Goal: Task Accomplishment & Management: Manage account settings

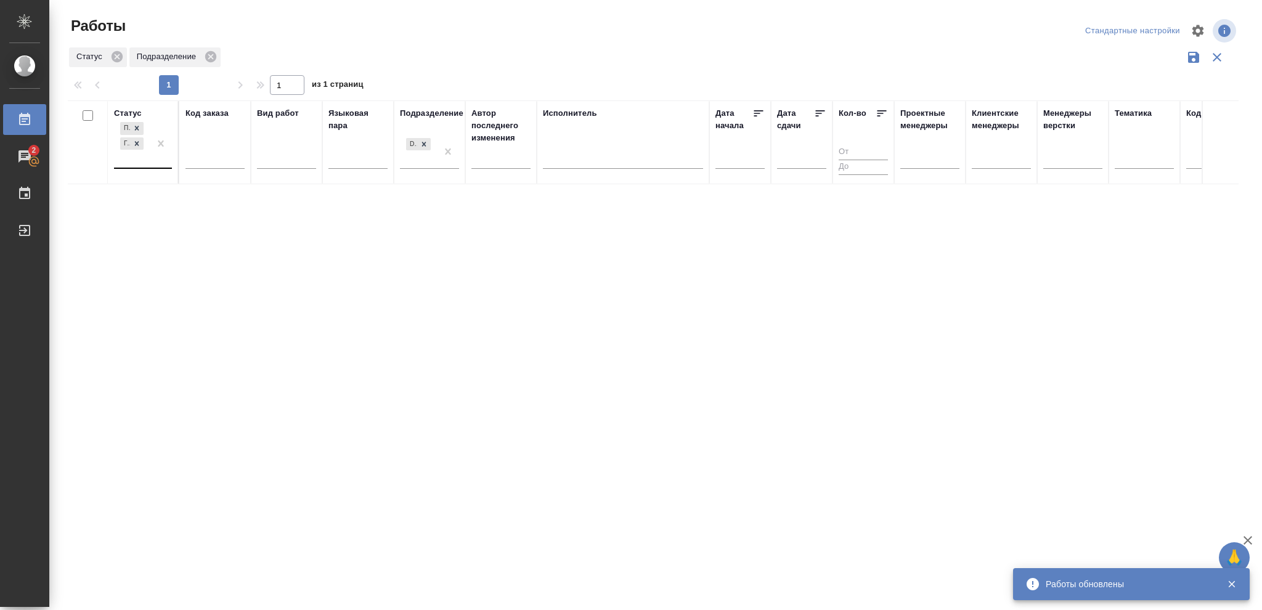
click at [153, 157] on div at bounding box center [161, 144] width 22 height 48
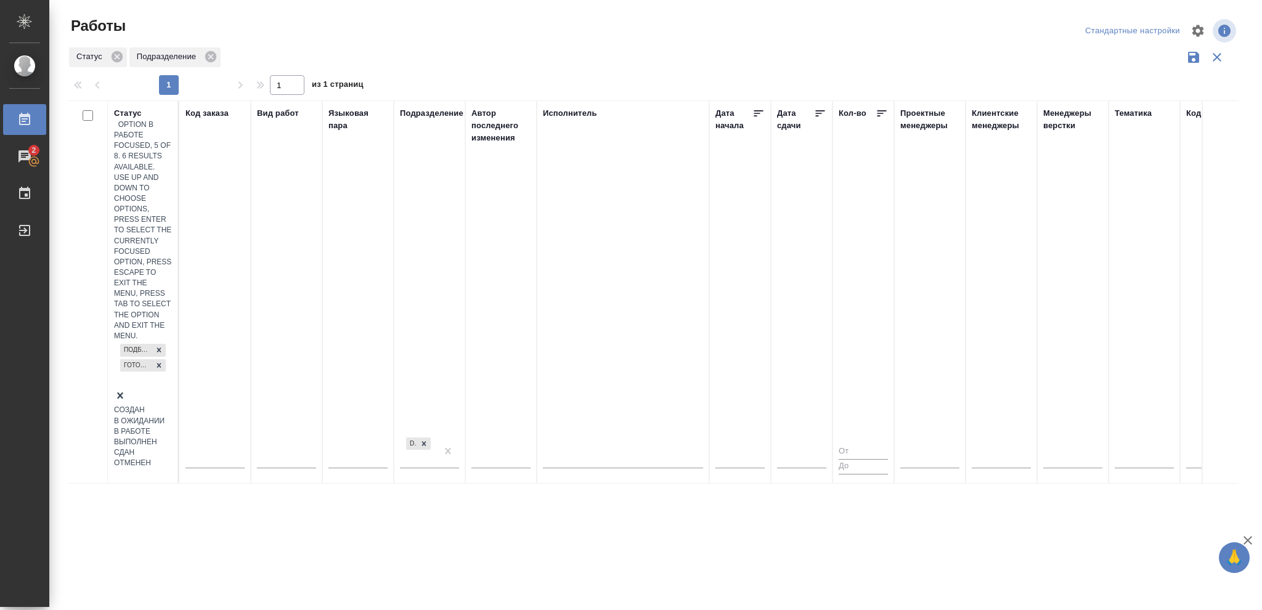
click at [172, 427] on div "В работе" at bounding box center [143, 432] width 58 height 10
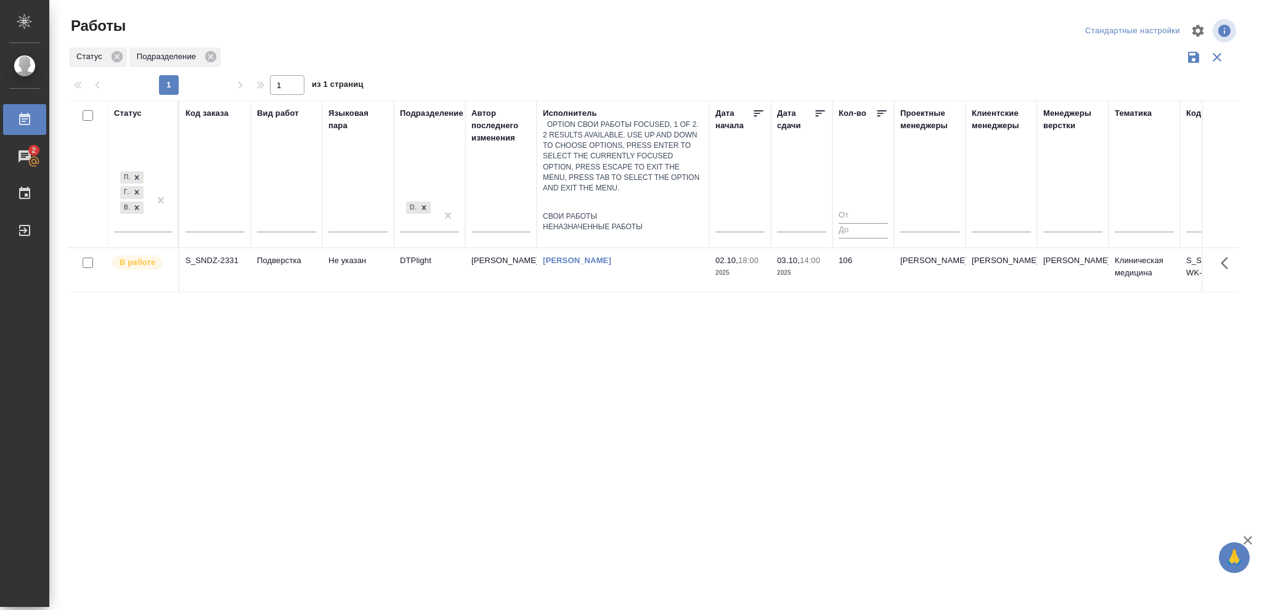
click at [633, 194] on div at bounding box center [623, 203] width 160 height 18
click at [615, 211] on div "Свои работы" at bounding box center [623, 216] width 160 height 10
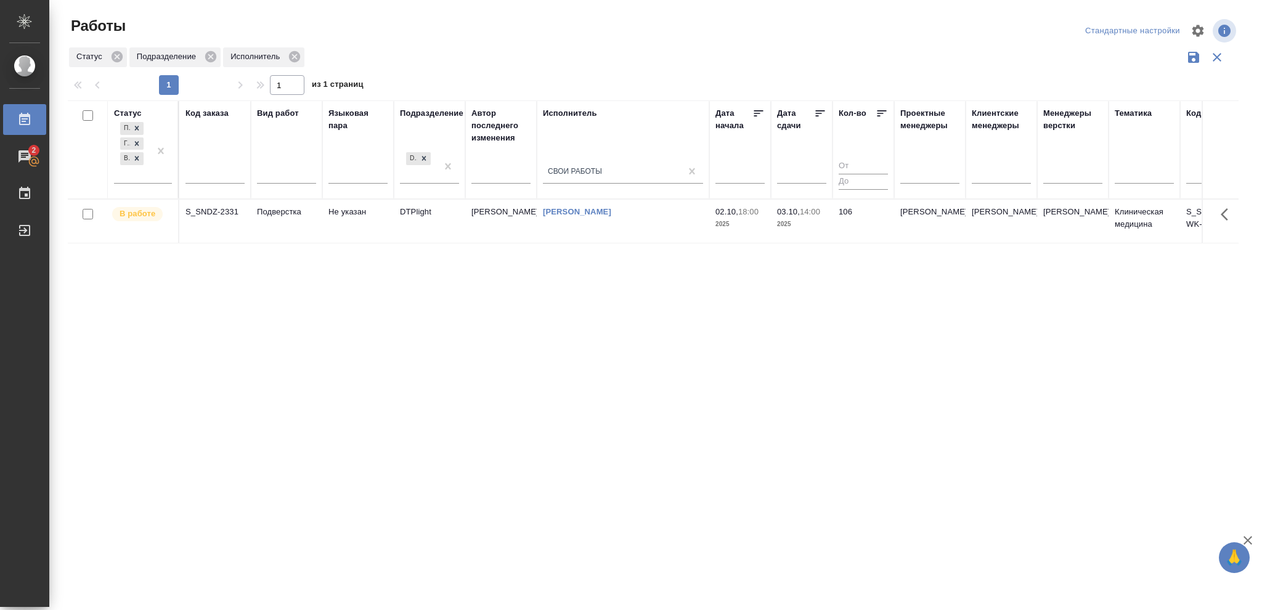
click at [806, 231] on td "03.10, 14:00 2025" at bounding box center [802, 221] width 62 height 43
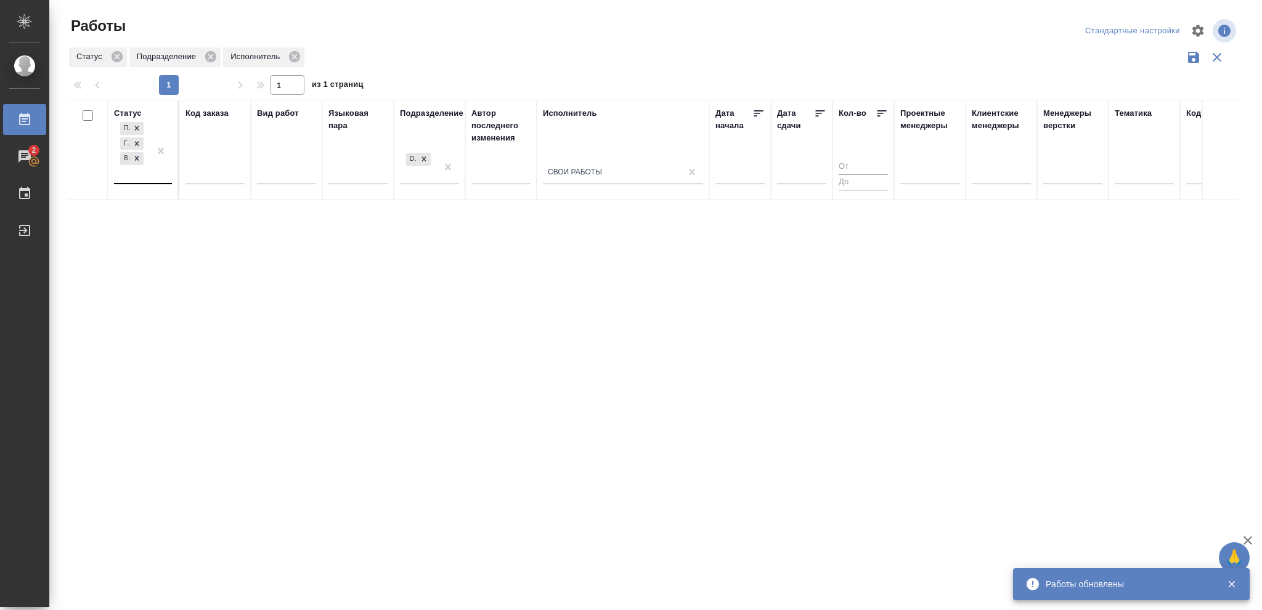
click at [134, 176] on div "Подбор Готов к работе В работе" at bounding box center [132, 151] width 36 height 63
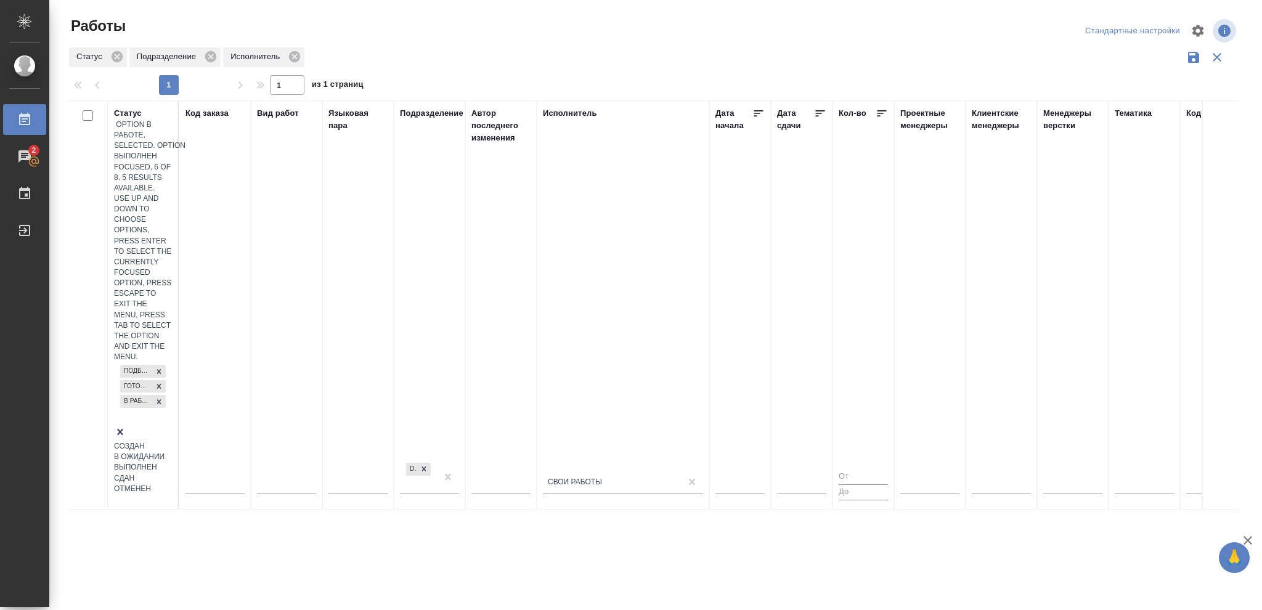
click at [172, 462] on div "Выполнен" at bounding box center [143, 467] width 58 height 10
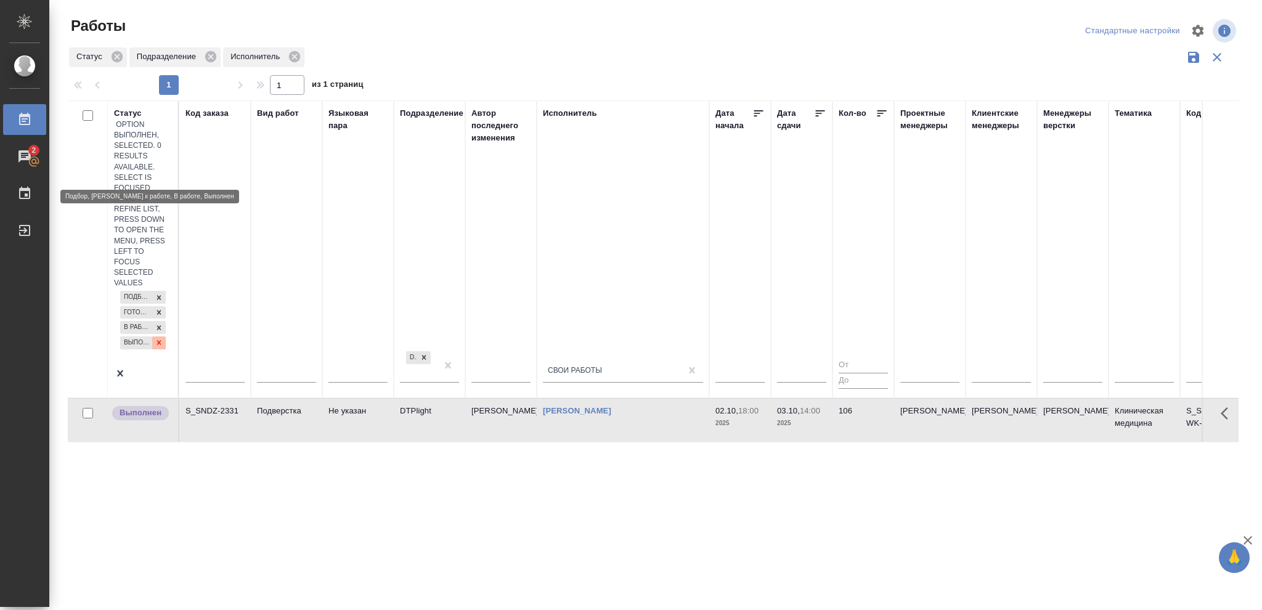
click at [157, 341] on icon at bounding box center [159, 343] width 4 height 4
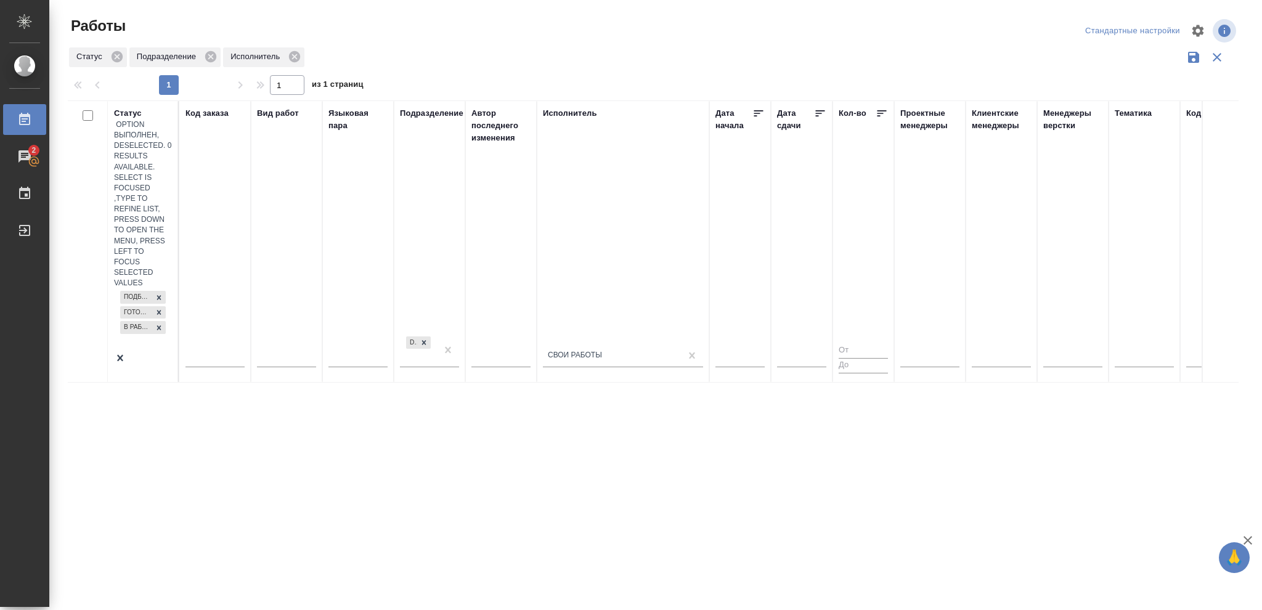
click at [136, 288] on div "Подбор Готов к работе В работе" at bounding box center [143, 319] width 58 height 63
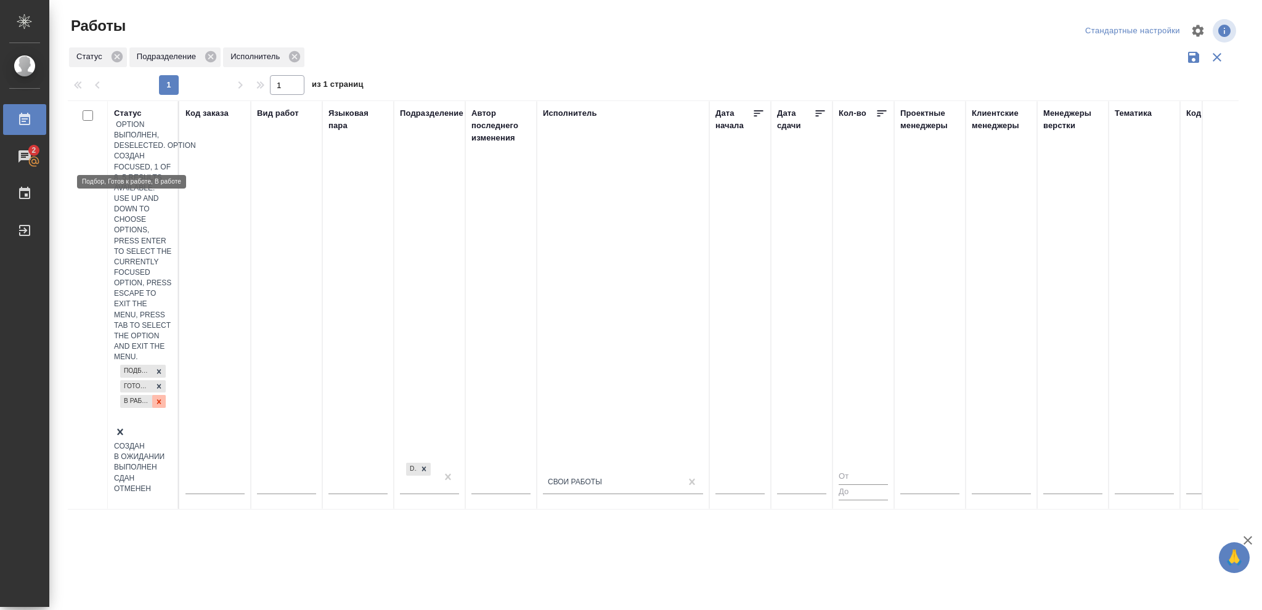
click at [157, 399] on icon at bounding box center [159, 401] width 4 height 4
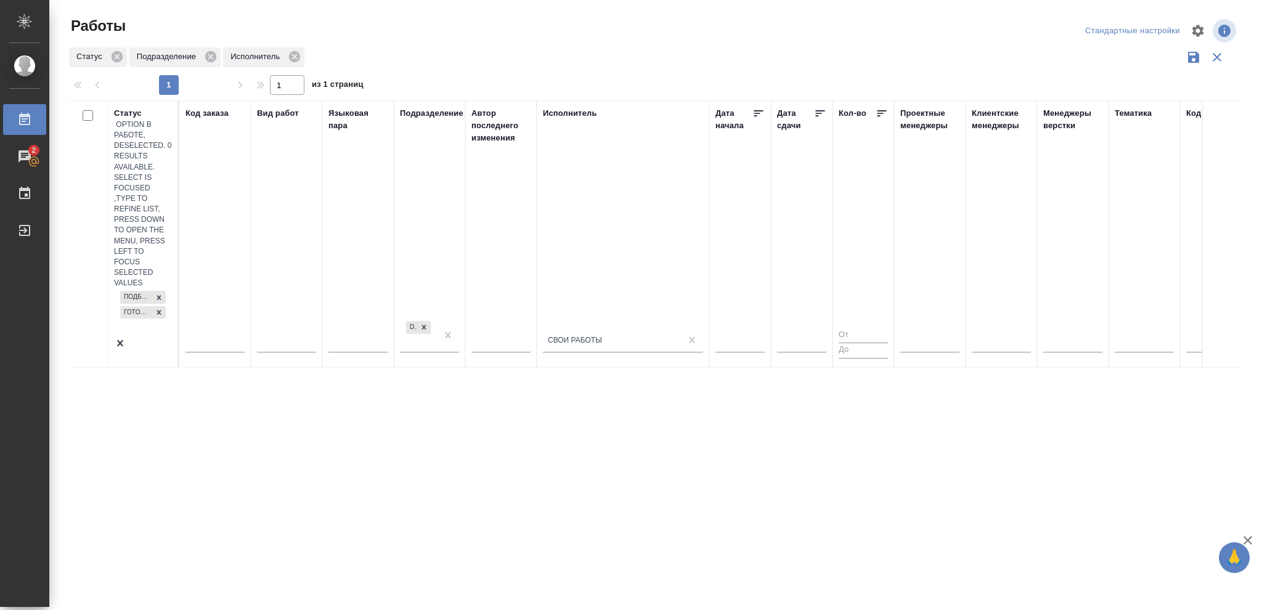
click at [141, 288] on div "Подбор Готов к работе" at bounding box center [143, 312] width 58 height 48
click at [156, 337] on div at bounding box center [143, 344] width 58 height 15
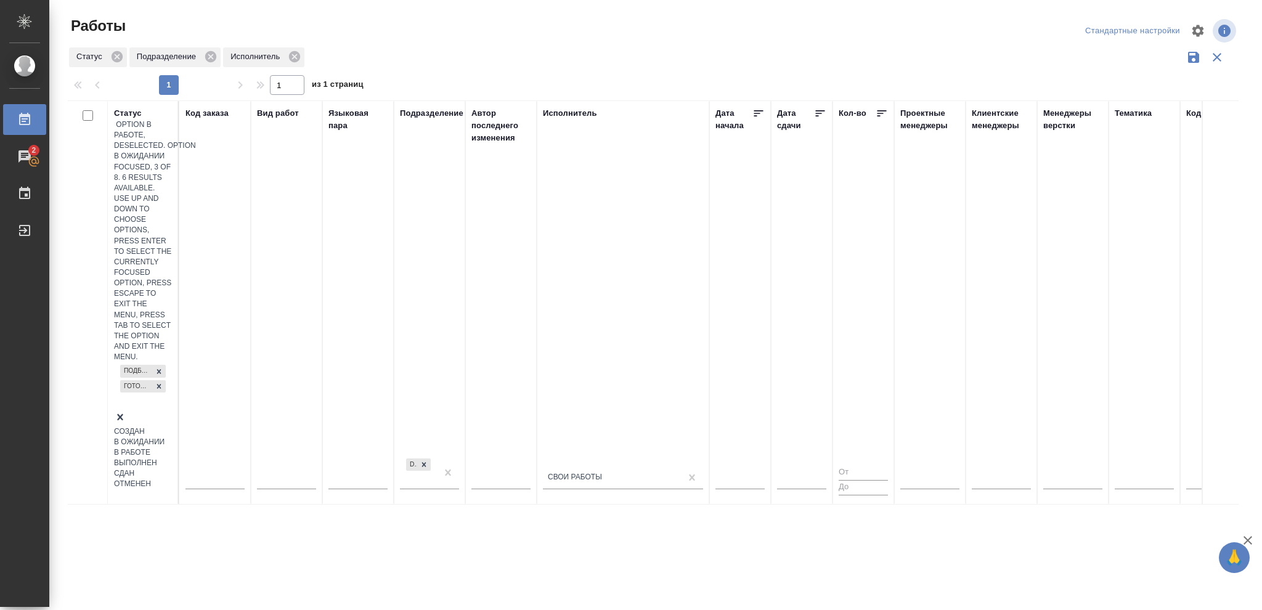
drag, startPoint x: 228, startPoint y: 221, endPoint x: 260, endPoint y: 223, distance: 32.1
click at [172, 437] on div "В ожидании" at bounding box center [143, 442] width 58 height 10
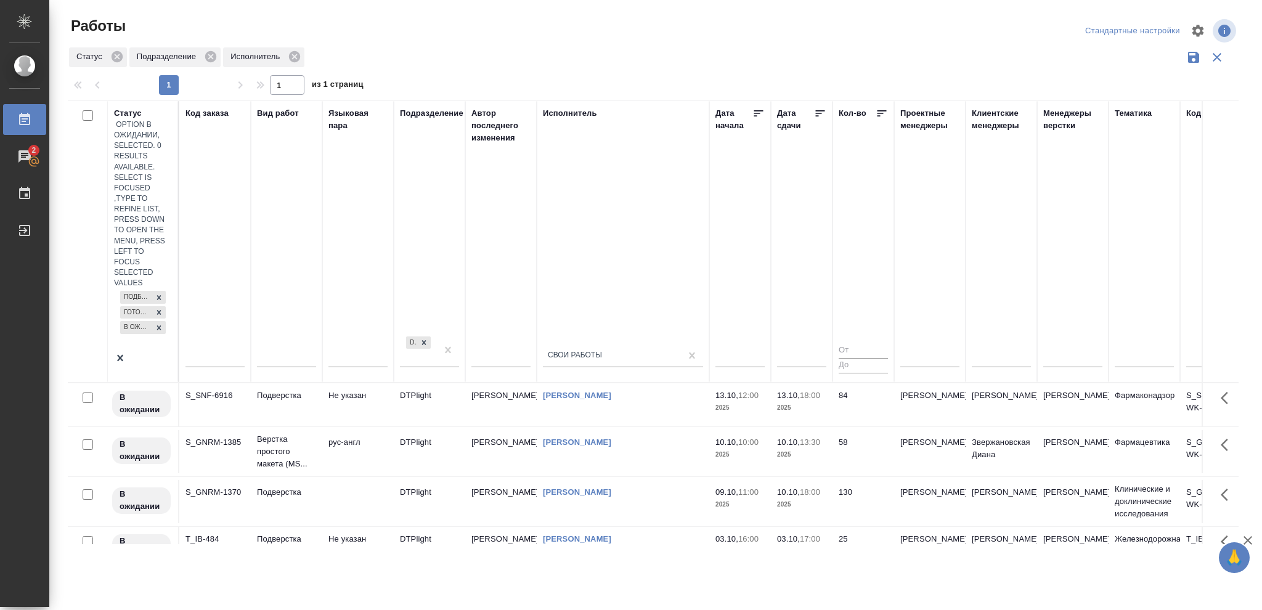
click at [820, 115] on icon at bounding box center [820, 113] width 12 height 12
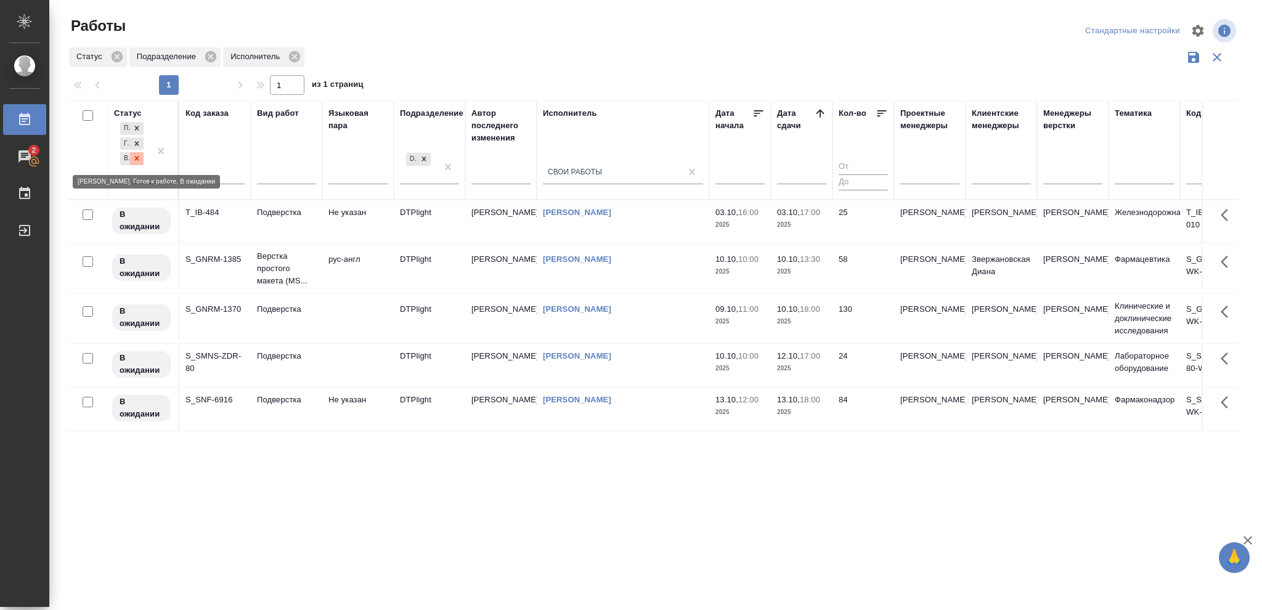
click at [139, 157] on icon at bounding box center [137, 158] width 9 height 9
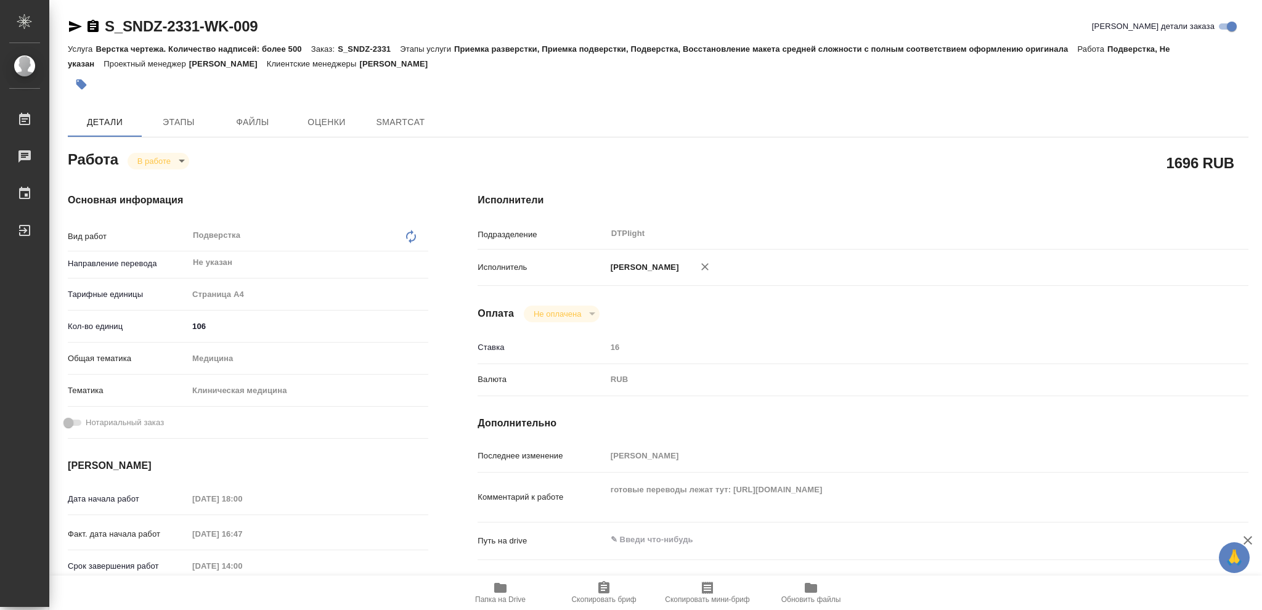
type textarea "x"
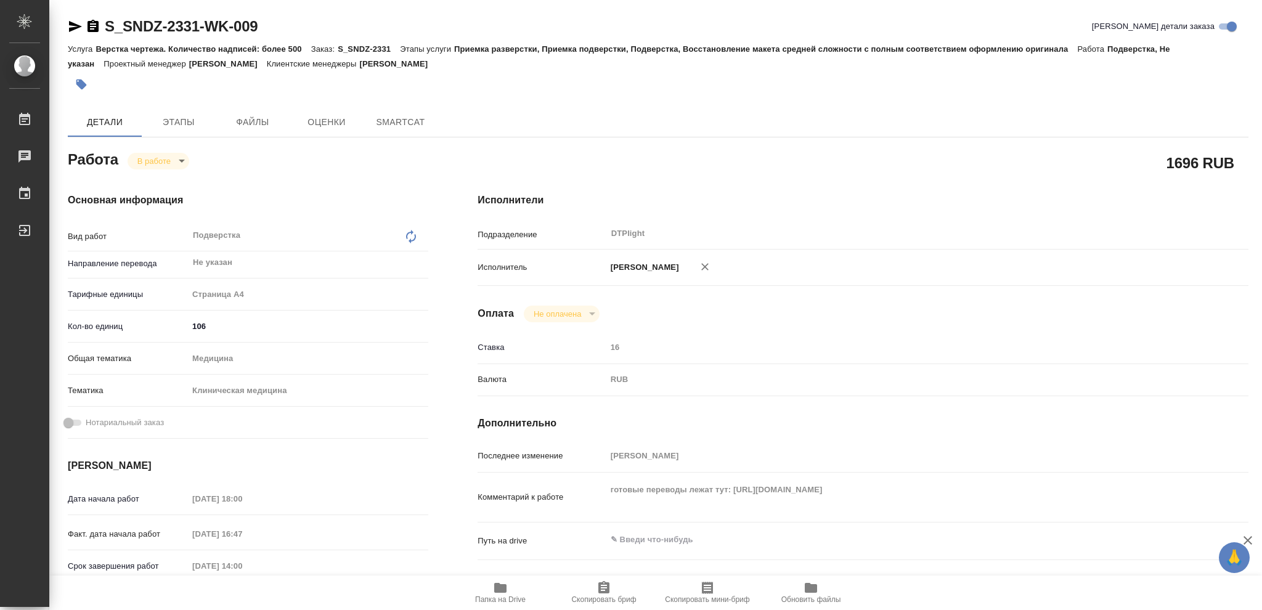
type textarea "x"
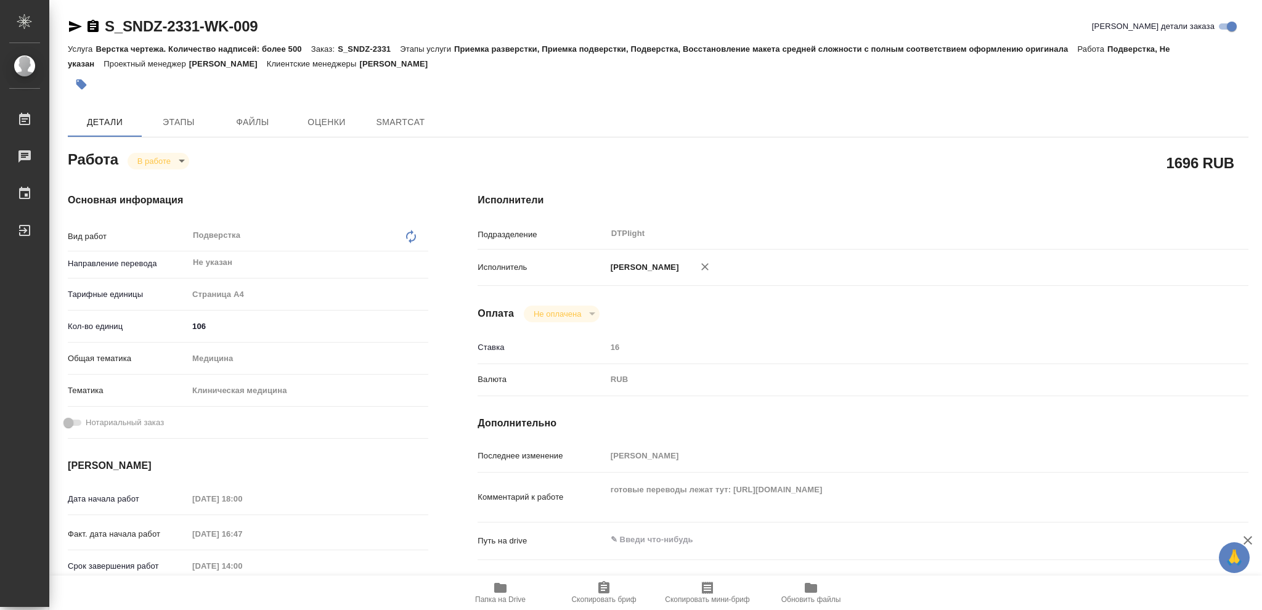
type textarea "x"
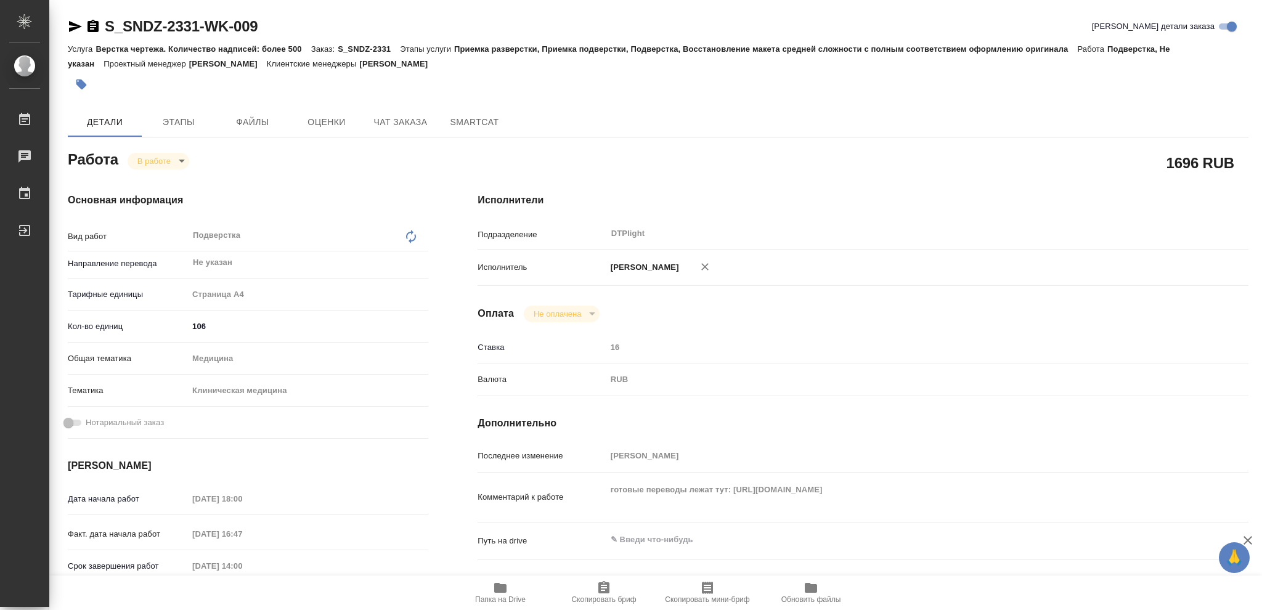
type textarea "x"
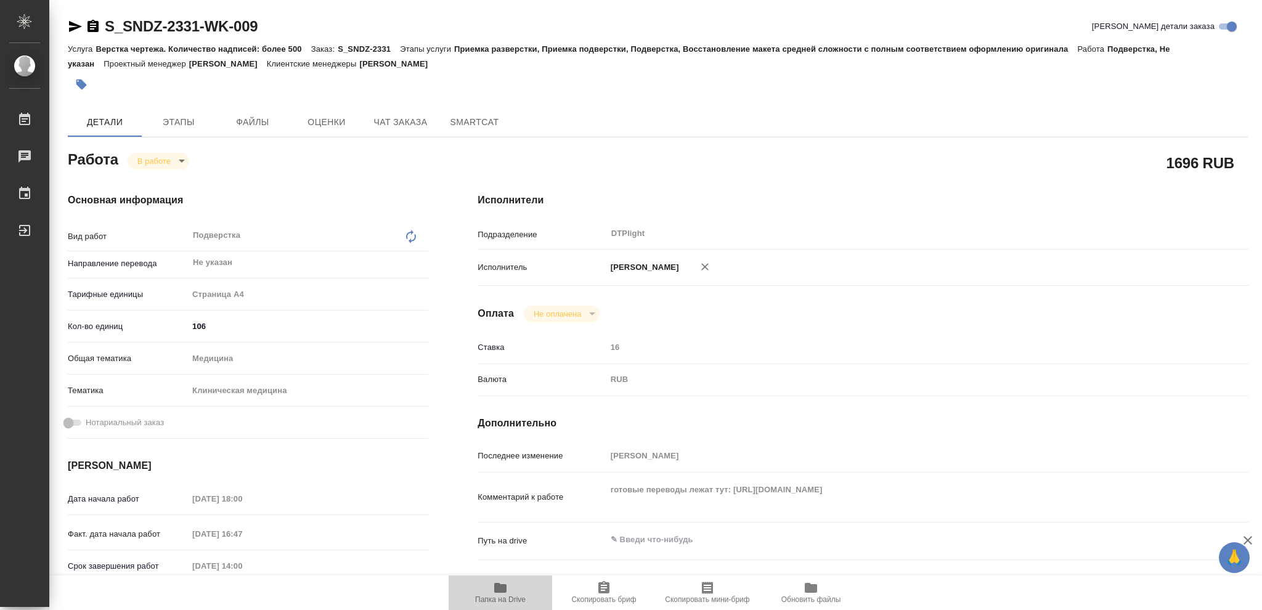
click at [518, 592] on span "Папка на Drive" at bounding box center [500, 592] width 89 height 23
type textarea "x"
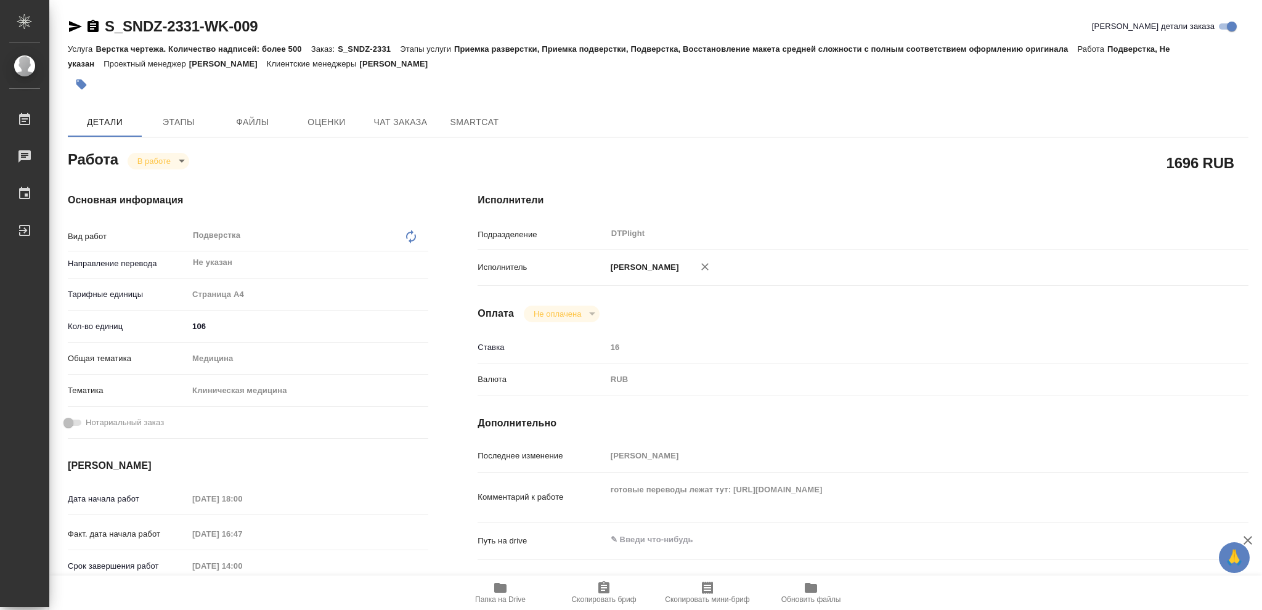
type textarea "x"
click at [479, 597] on span "Папка на Drive" at bounding box center [500, 599] width 51 height 9
click at [75, 27] on icon "button" at bounding box center [75, 26] width 15 height 15
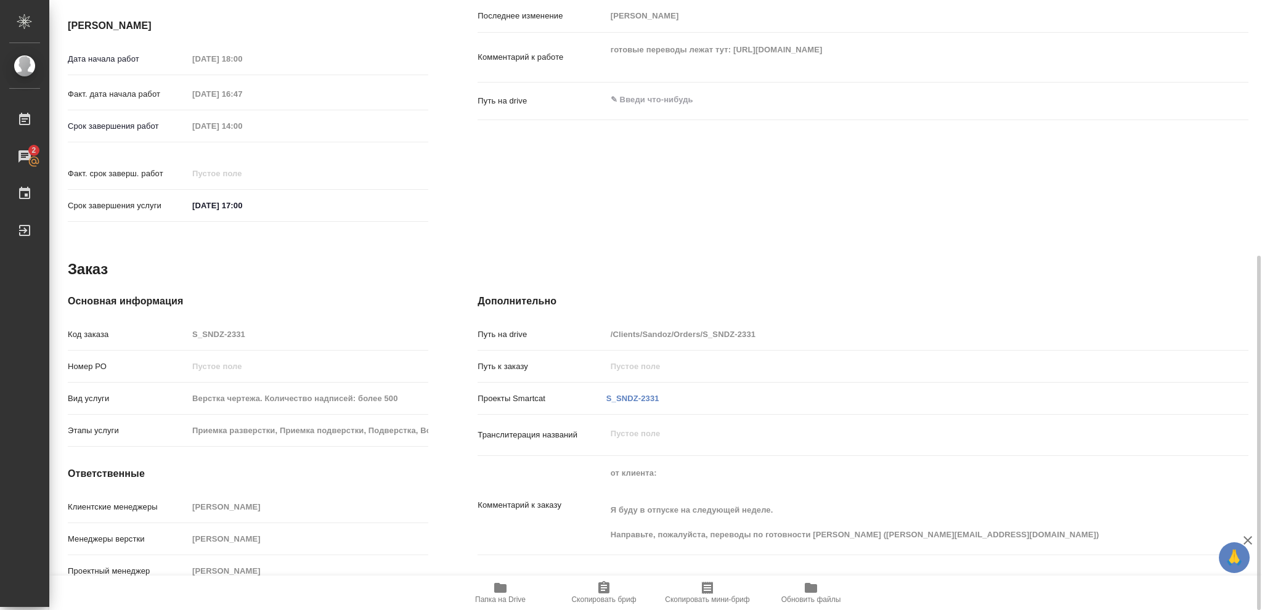
scroll to position [30, 0]
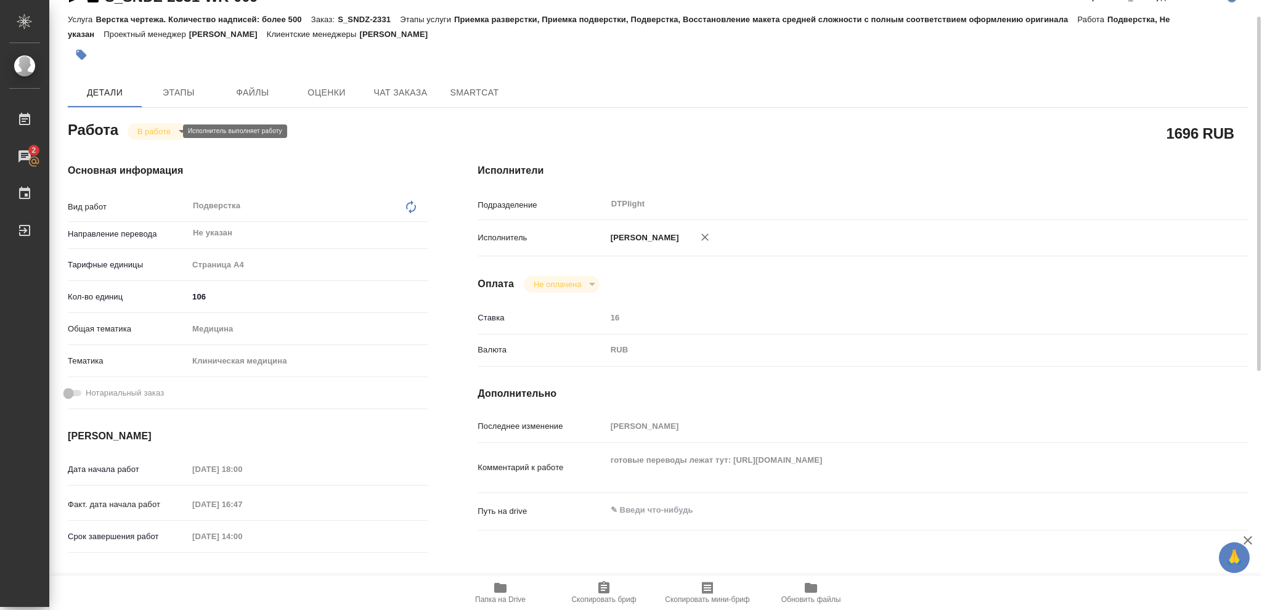
click at [169, 128] on body "🙏 .cls-1 fill:#fff; AWATERA [PERSON_NAME] 2 Чаты График Выйти S_SNDZ-2331-WK-00…" at bounding box center [631, 305] width 1262 height 610
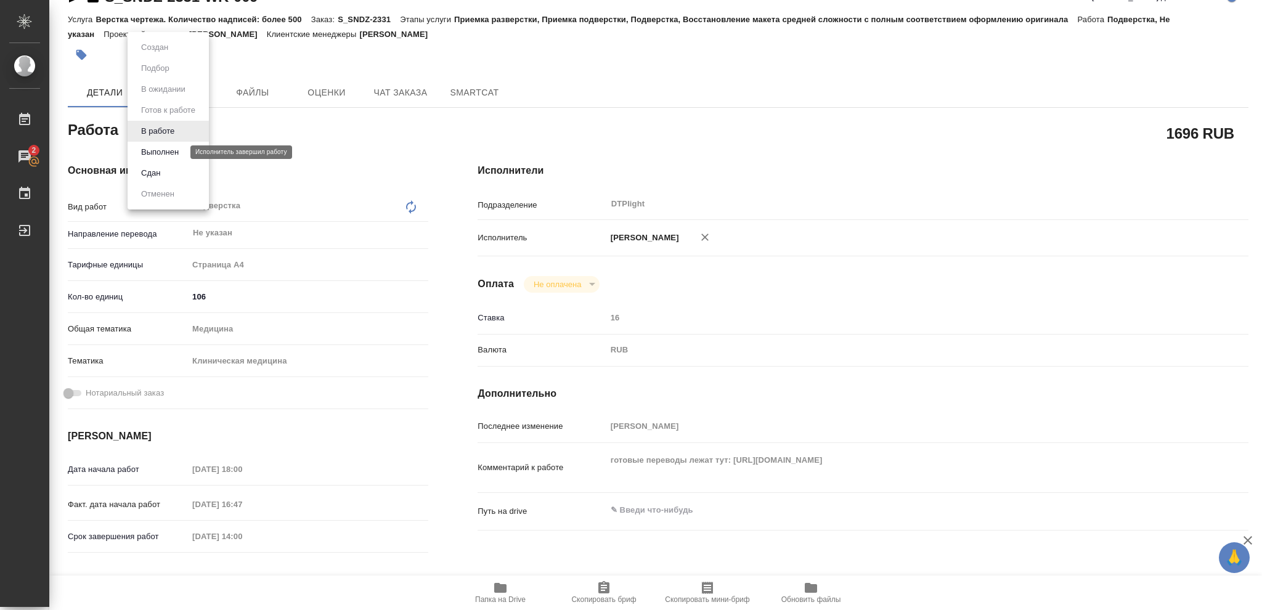
click at [170, 152] on button "Выполнен" at bounding box center [159, 152] width 45 height 14
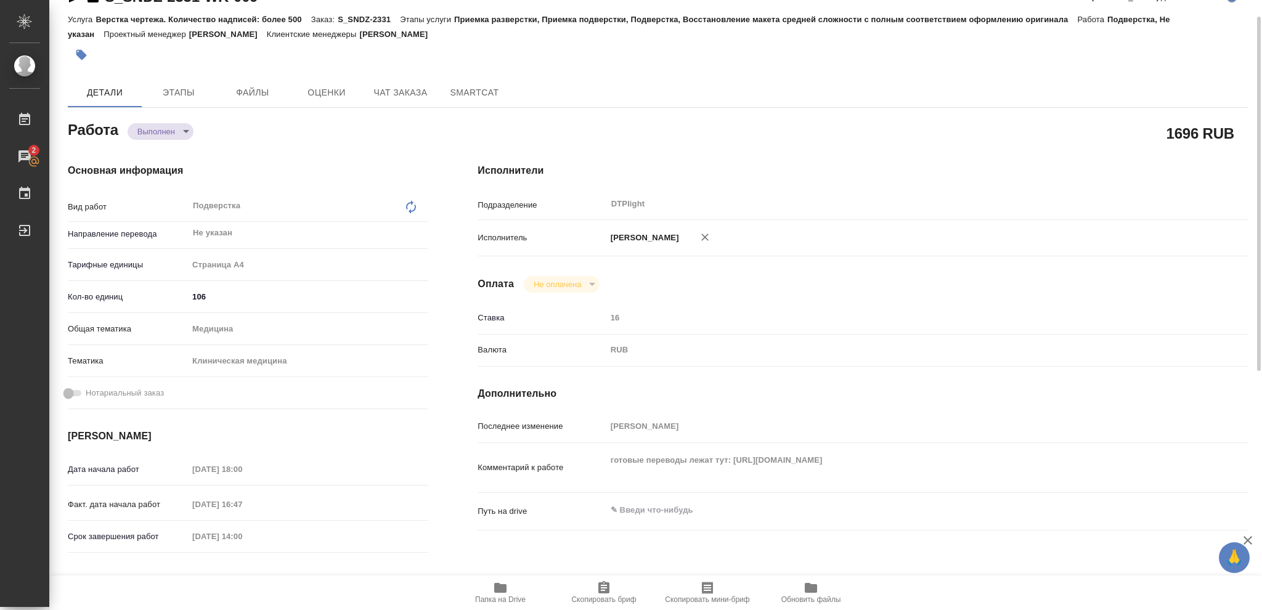
type textarea "x"
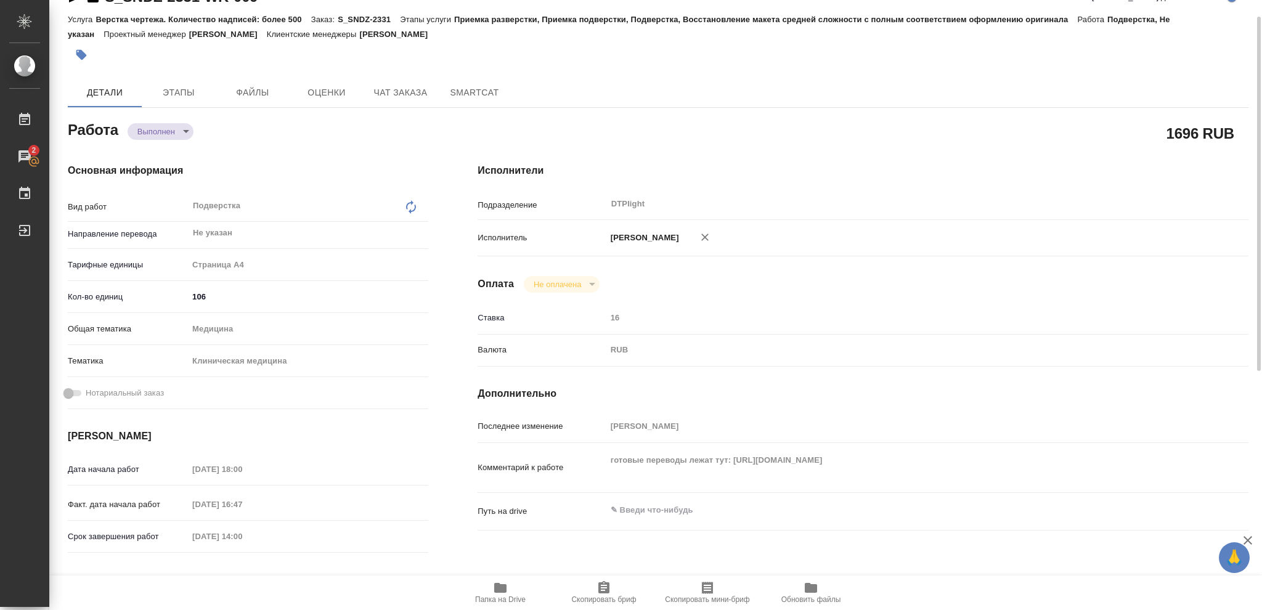
type textarea "x"
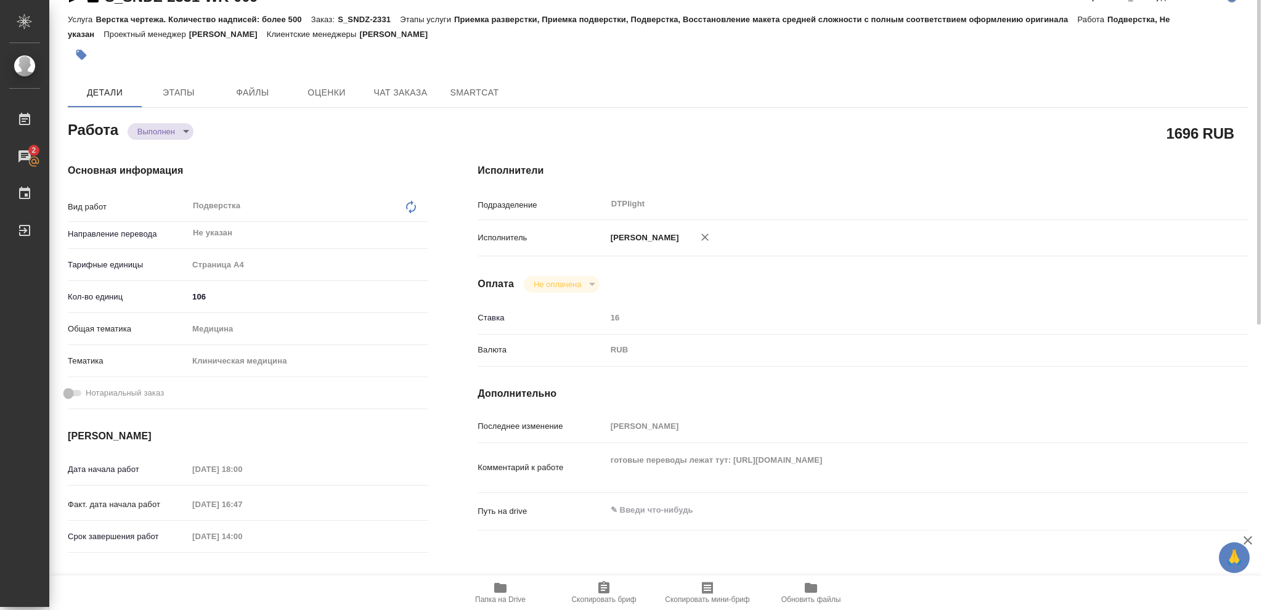
scroll to position [0, 0]
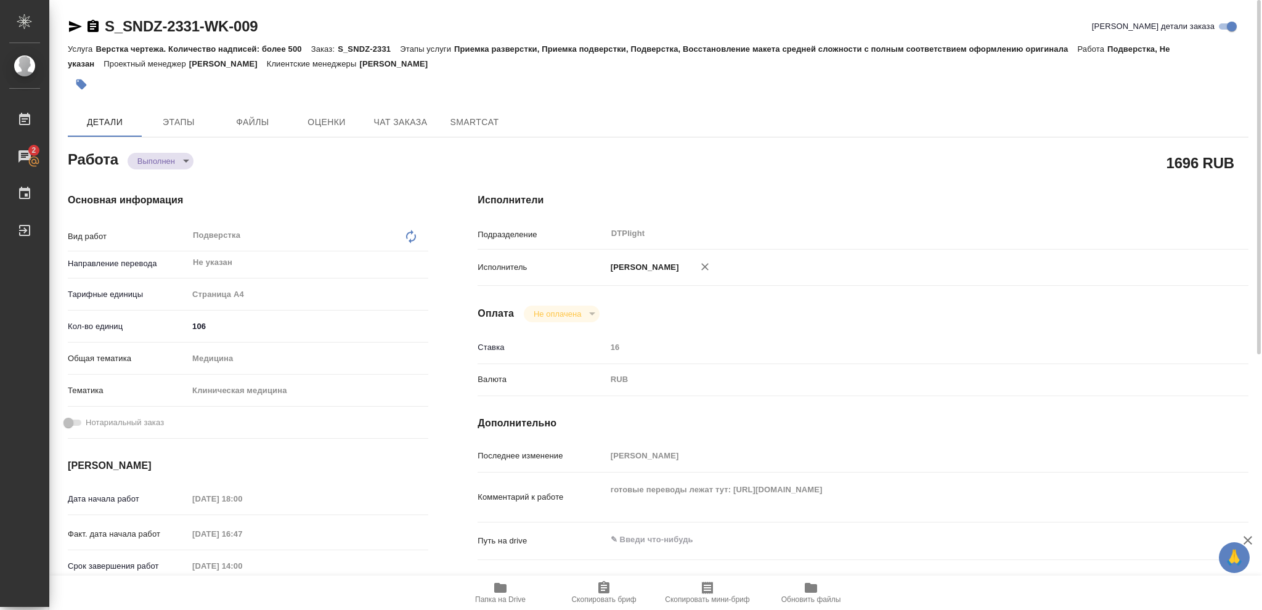
type textarea "x"
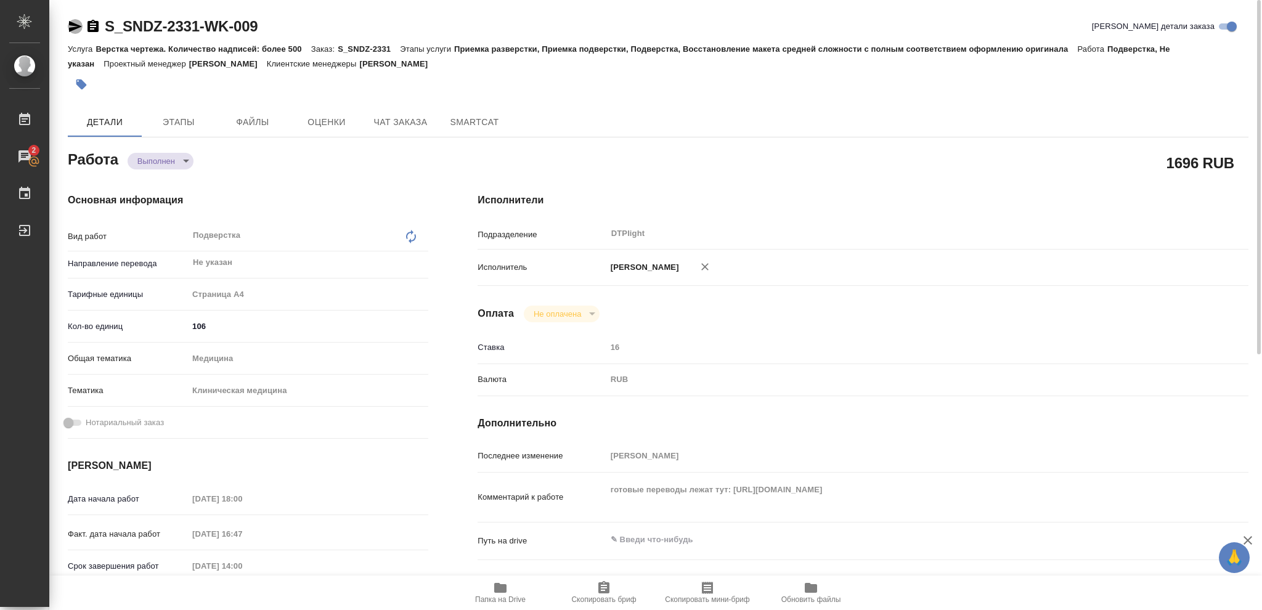
click at [76, 30] on icon "button" at bounding box center [75, 26] width 15 height 15
